Goal: Check status: Check status

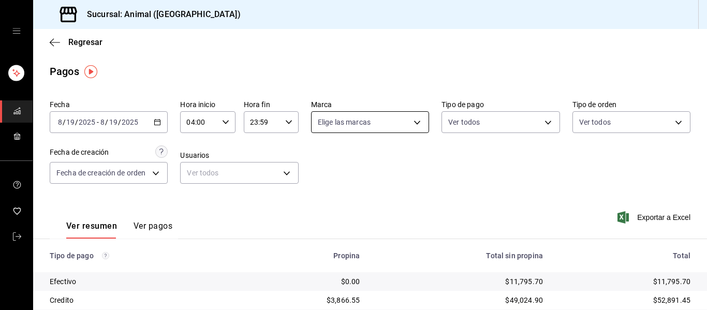
click at [417, 122] on body "Sucursal: Animal (Puebla) Regresar Pagos Fecha 2025-08-19 8 / 19 / 2025 - 2025-…" at bounding box center [353, 155] width 707 height 310
click at [363, 167] on span "Ver todas" at bounding box center [352, 162] width 32 height 11
type input "96838179-8fbb-4073-aae3-1789726318c8"
checkbox input "true"
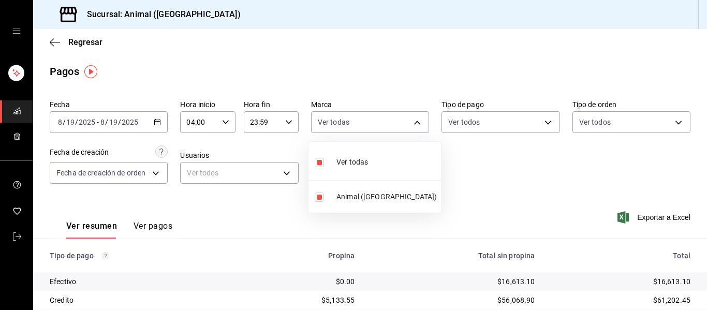
click at [504, 171] on div at bounding box center [353, 155] width 707 height 310
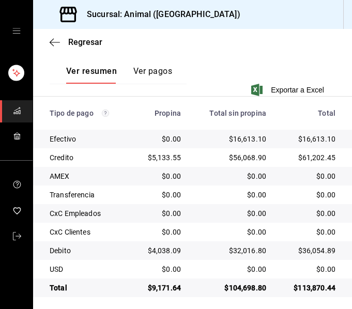
scroll to position [250, 0]
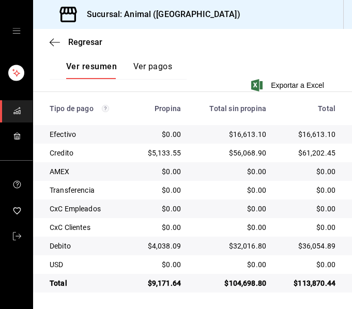
click at [111, 173] on div "AMEX" at bounding box center [86, 172] width 73 height 10
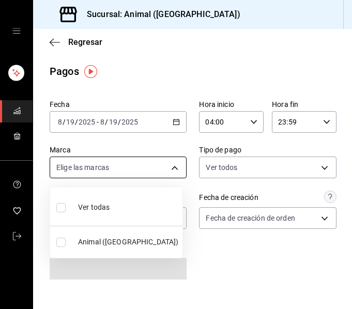
click at [177, 167] on body "Sucursal: Animal ([GEOGRAPHIC_DATA]) Regresar Pagos Fecha [DATE] [DATE] - [DATE…" at bounding box center [176, 154] width 352 height 309
click at [103, 211] on span "Ver todas" at bounding box center [94, 207] width 32 height 11
type input "96838179-8fbb-4073-aae3-1789726318c8"
checkbox input "true"
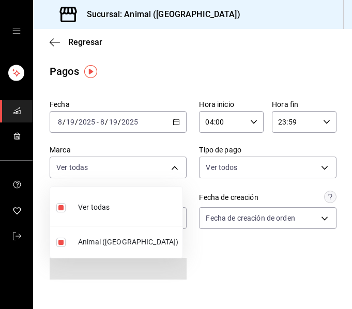
click at [213, 66] on div at bounding box center [176, 154] width 352 height 309
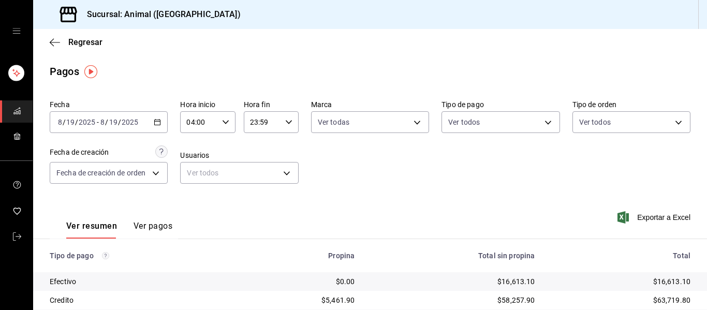
click at [157, 123] on icon "button" at bounding box center [157, 122] width 7 height 7
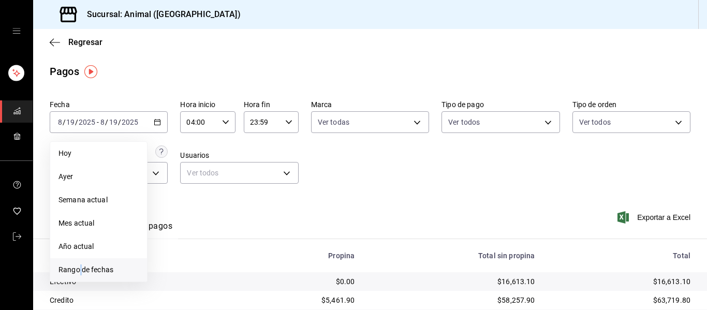
click at [82, 269] on span "Rango de fechas" at bounding box center [98, 269] width 80 height 11
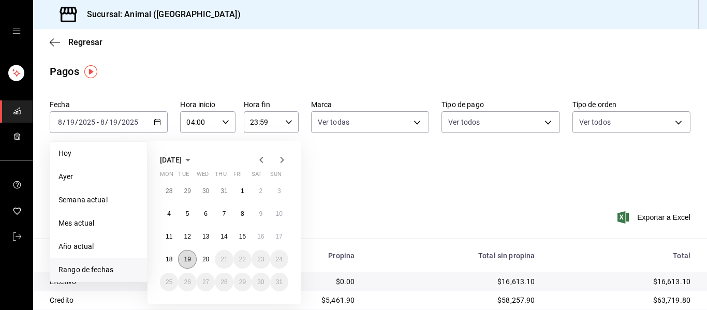
click at [186, 258] on abbr "19" at bounding box center [187, 259] width 7 height 7
click at [203, 260] on abbr "20" at bounding box center [205, 259] width 7 height 7
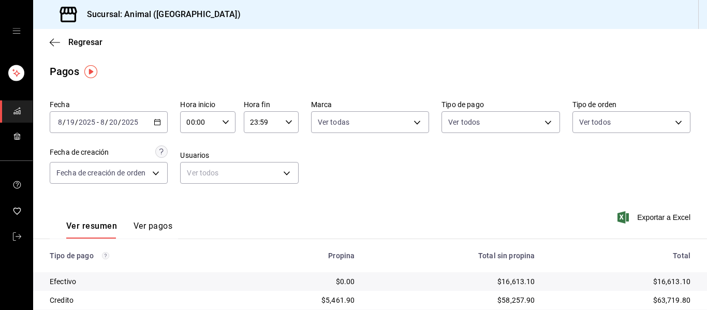
click at [224, 120] on icon "button" at bounding box center [225, 122] width 7 height 7
click at [190, 139] on button "04" at bounding box center [192, 144] width 23 height 21
type input "04:00"
click at [222, 147] on span "00" at bounding box center [219, 148] width 11 height 8
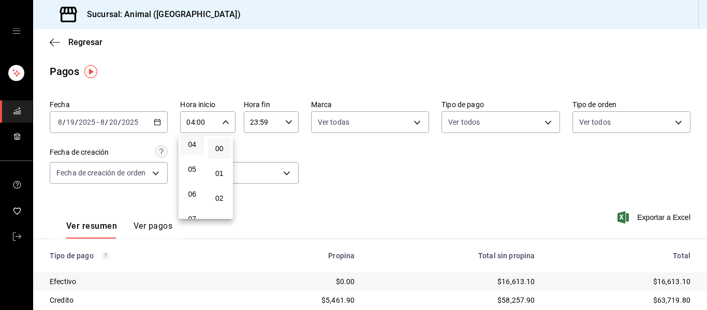
click at [288, 122] on div at bounding box center [353, 155] width 707 height 310
click at [288, 122] on icon "button" at bounding box center [288, 122] width 7 height 7
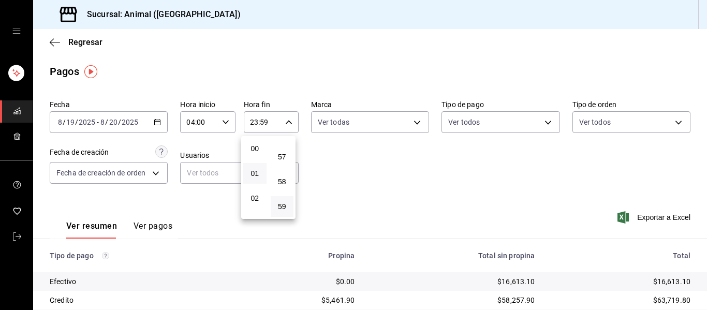
scroll to position [52, 0]
click at [255, 195] on span "04" at bounding box center [254, 196] width 11 height 8
click at [257, 171] on span "03" at bounding box center [254, 171] width 11 height 8
type input "03:59"
click at [283, 208] on span "59" at bounding box center [282, 206] width 11 height 8
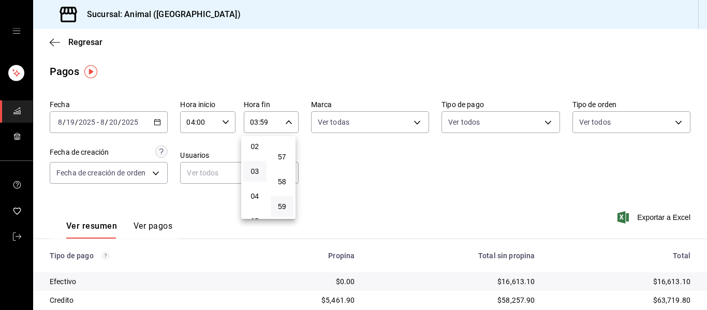
click at [338, 157] on div at bounding box center [353, 155] width 707 height 310
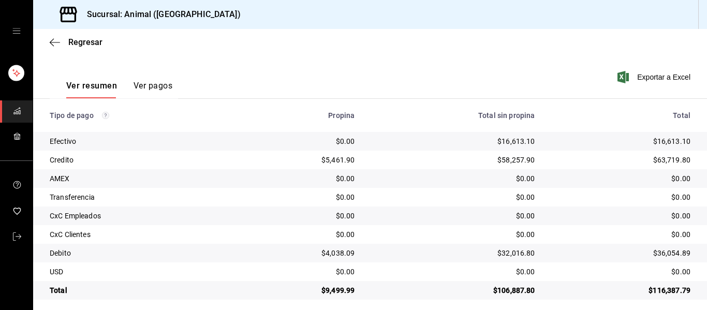
scroll to position [147, 0]
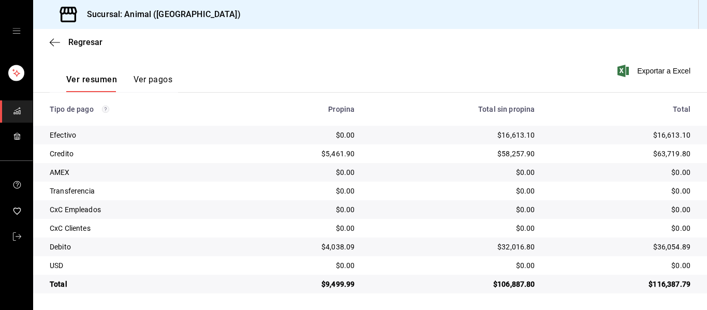
click at [352, 169] on div "$0.00" at bounding box center [453, 172] width 164 height 10
click at [352, 67] on div "Ver resumen Ver pagos Exportar a Excel" at bounding box center [370, 77] width 674 height 55
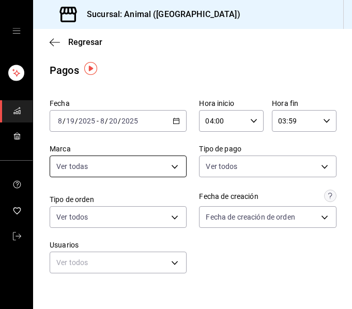
scroll to position [0, 0]
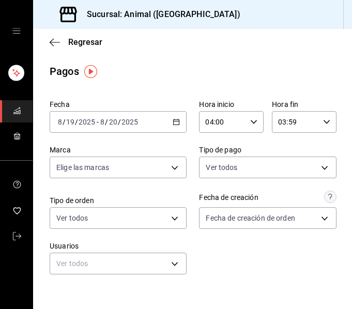
click at [173, 125] on \(Stroke\) "button" at bounding box center [176, 123] width 6 height 6
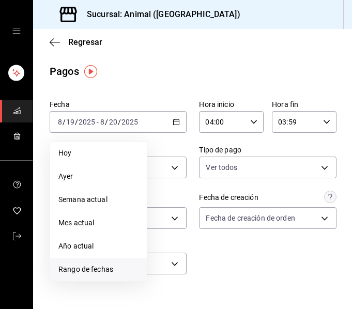
click at [99, 269] on span "Rango de fechas" at bounding box center [98, 269] width 80 height 11
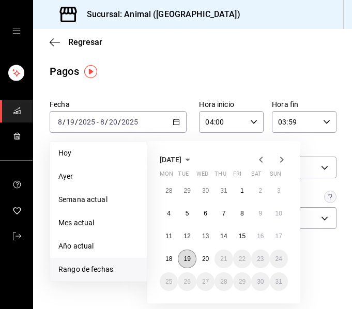
click at [191, 258] on button "19" at bounding box center [187, 259] width 18 height 19
click at [201, 257] on button "20" at bounding box center [206, 259] width 18 height 19
type input "00:00"
type input "23:59"
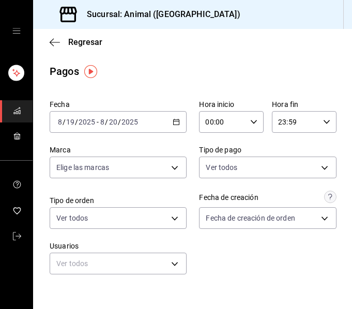
click at [254, 122] on div "00:00 Hora inicio" at bounding box center [231, 122] width 65 height 22
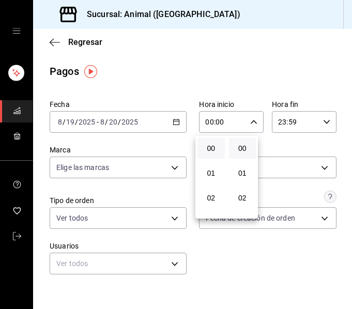
scroll to position [52, 0]
click at [211, 194] on span "04" at bounding box center [211, 196] width 15 height 8
type input "04:00"
click at [320, 128] on div at bounding box center [176, 154] width 352 height 309
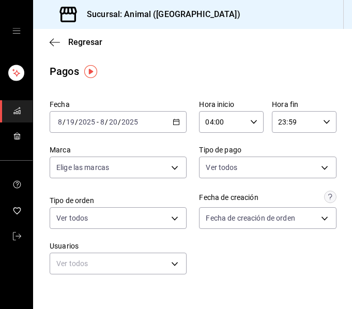
click at [323, 124] on icon "button" at bounding box center [326, 122] width 7 height 7
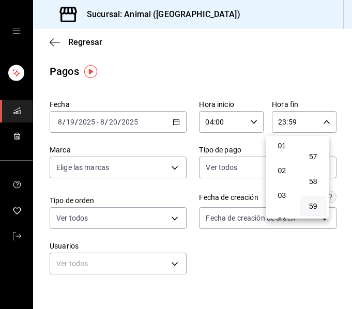
scroll to position [52, 0]
click at [286, 175] on span "03" at bounding box center [282, 171] width 15 height 8
type input "03:59"
click at [318, 208] on span "59" at bounding box center [313, 206] width 15 height 8
click at [336, 171] on div at bounding box center [176, 154] width 352 height 309
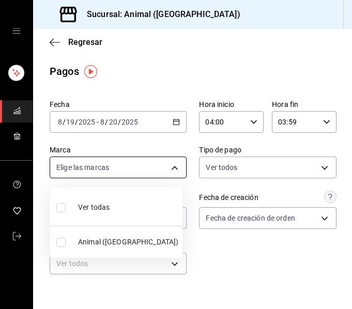
click at [172, 168] on body "Sucursal: Animal (Puebla) Regresar Pagos Fecha 2025-08-19 8 / 19 / 2025 - 2025-…" at bounding box center [176, 154] width 352 height 309
click at [115, 201] on li "Ver todas" at bounding box center [116, 206] width 132 height 31
type input "96838179-8fbb-4073-aae3-1789726318c8"
checkbox input "true"
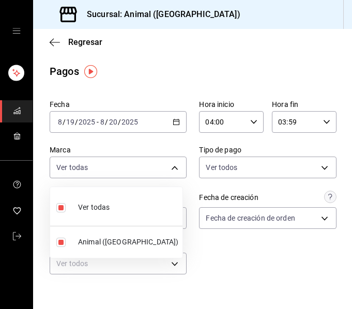
click at [186, 192] on div at bounding box center [176, 154] width 352 height 309
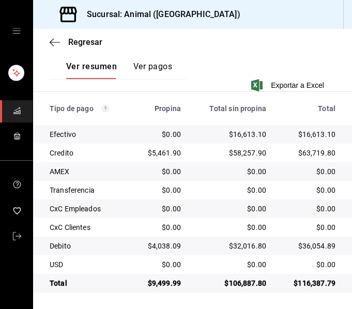
scroll to position [251, 0]
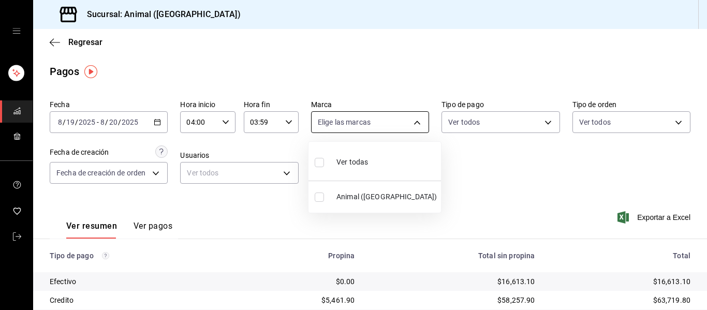
click at [352, 125] on body "Sucursal: Animal ([GEOGRAPHIC_DATA]) Regresar Pagos Fecha [DATE] [DATE] - [DATE…" at bounding box center [353, 155] width 707 height 310
click at [352, 159] on li "Ver todas" at bounding box center [374, 161] width 132 height 31
type input "96838179-8fbb-4073-aae3-1789726318c8"
checkbox input "true"
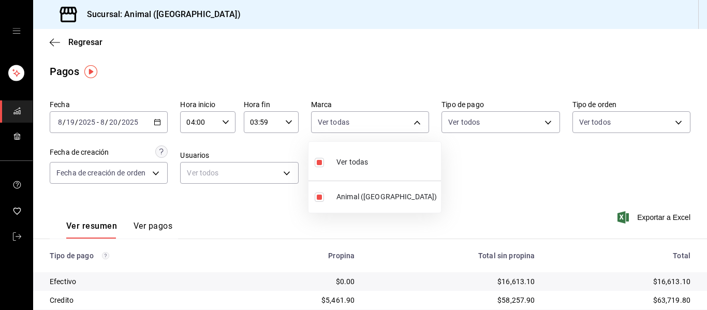
click at [352, 153] on div at bounding box center [353, 155] width 707 height 310
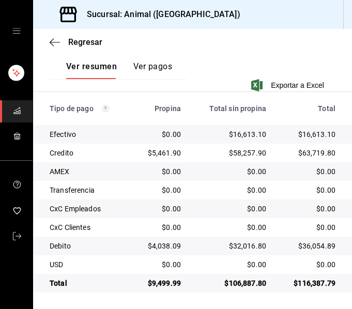
scroll to position [199, 0]
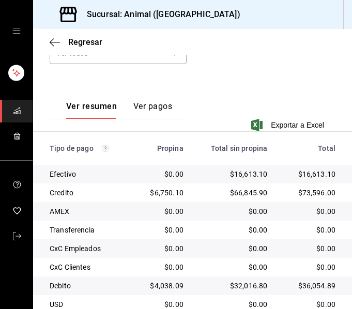
scroll to position [251, 0]
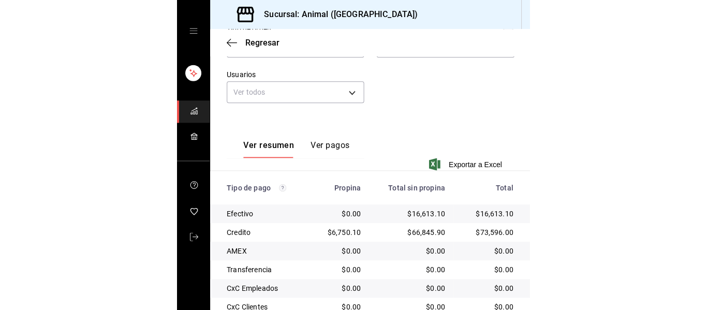
scroll to position [44, 0]
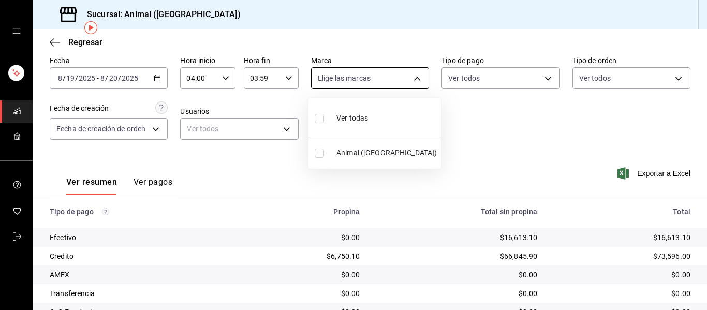
click at [352, 75] on body "Sucursal: Animal ([GEOGRAPHIC_DATA]) Regresar Pagos Fecha [DATE] [DATE] - [DATE…" at bounding box center [353, 155] width 707 height 310
click at [352, 114] on li "Ver todas" at bounding box center [374, 117] width 132 height 31
type input "96838179-8fbb-4073-aae3-1789726318c8"
checkbox input "true"
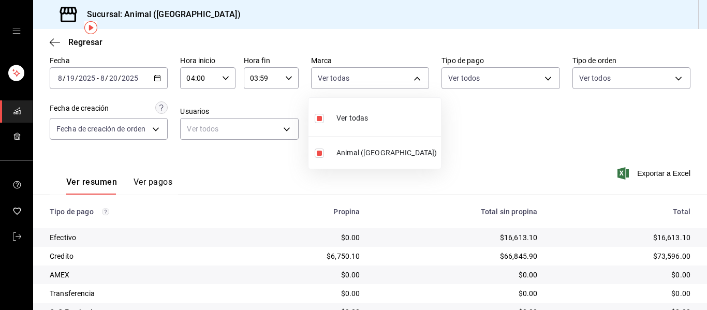
click at [352, 154] on div at bounding box center [353, 155] width 707 height 310
click at [352, 152] on div "Ver resumen Ver pagos Exportar a Excel" at bounding box center [370, 179] width 674 height 55
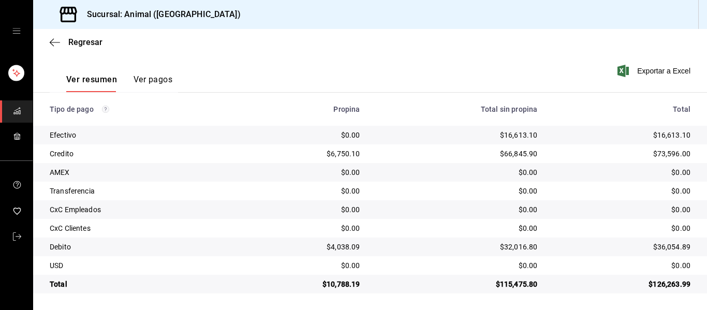
click at [277, 127] on td "$0.00" at bounding box center [302, 135] width 131 height 19
